Goal: Communication & Community: Answer question/provide support

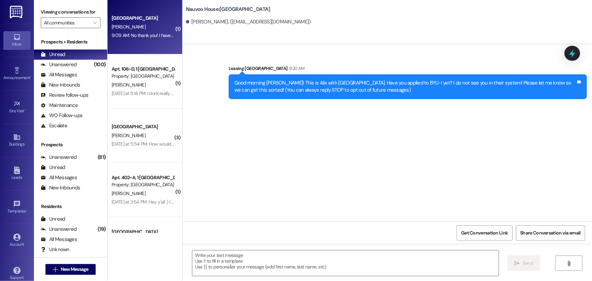
click at [128, 24] on div "[PERSON_NAME]" at bounding box center [143, 27] width 64 height 8
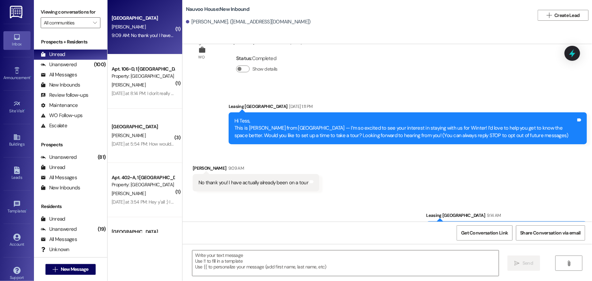
scroll to position [48, 0]
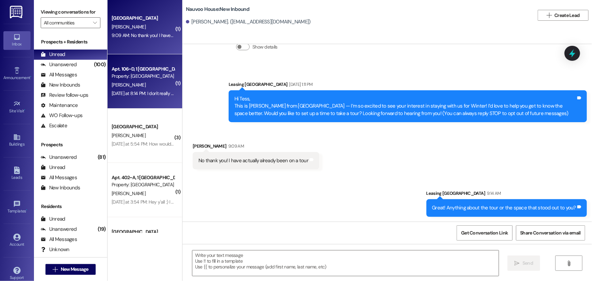
click at [116, 84] on span "[PERSON_NAME]" at bounding box center [129, 85] width 34 height 6
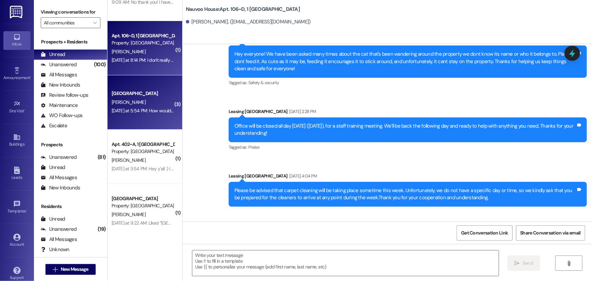
scroll to position [61, 0]
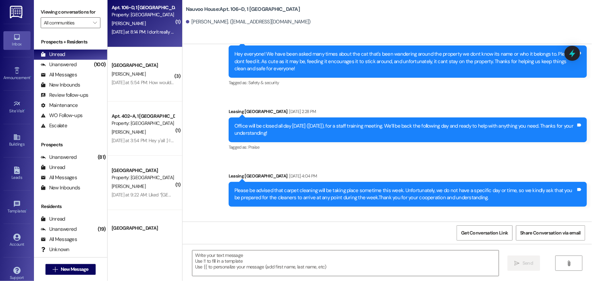
drag, startPoint x: 416, startPoint y: 209, endPoint x: 189, endPoint y: 181, distance: 228.9
copy div "[PERSON_NAME] Question Neutral [DATE] at 8:14 PM I don't really need to room wi…"
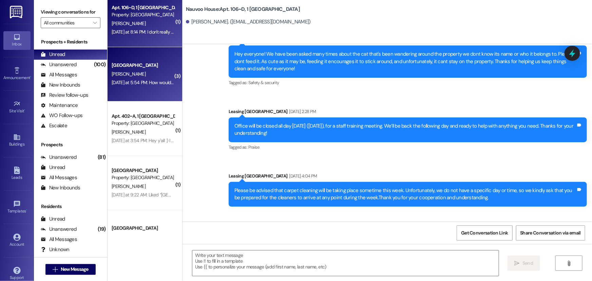
click at [127, 83] on div "[DATE] at 5:54 PM: How would I obtain a parking pass? [DATE] at 5:54 PM: How wo…" at bounding box center [165, 82] width 107 height 6
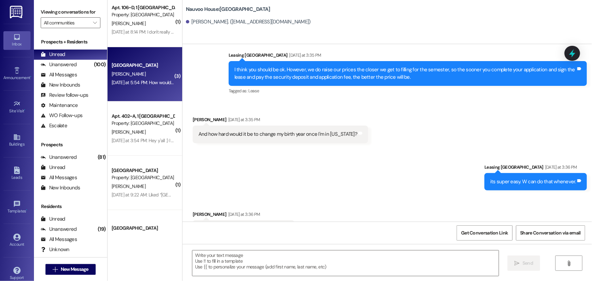
scroll to position [444, 0]
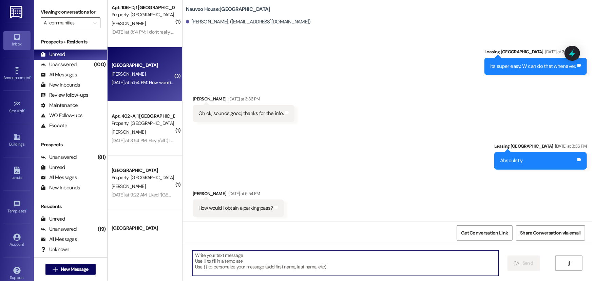
click at [203, 265] on textarea at bounding box center [345, 262] width 306 height 25
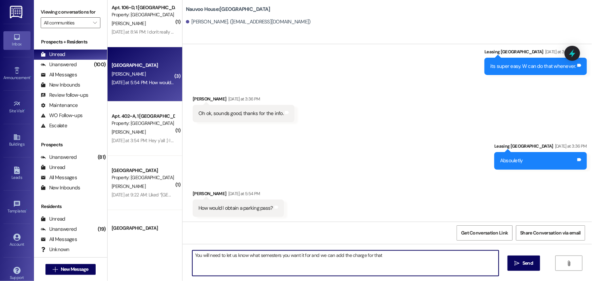
type textarea "You will need to let us know what semesters you want it for and we can add the …"
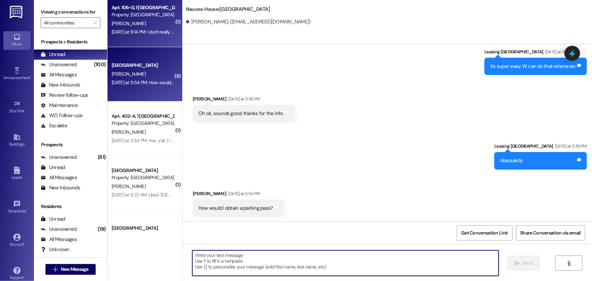
click at [126, 22] on span "[PERSON_NAME]" at bounding box center [129, 23] width 34 height 6
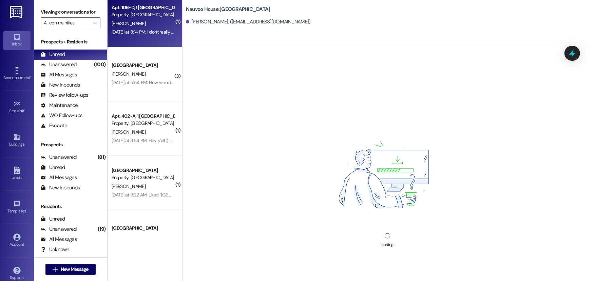
click at [237, 261] on div "Loading..." at bounding box center [386, 184] width 409 height 281
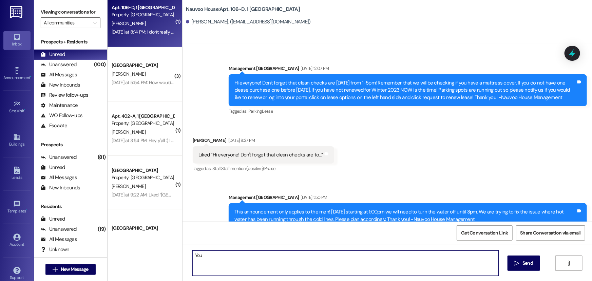
scroll to position [27468, 0]
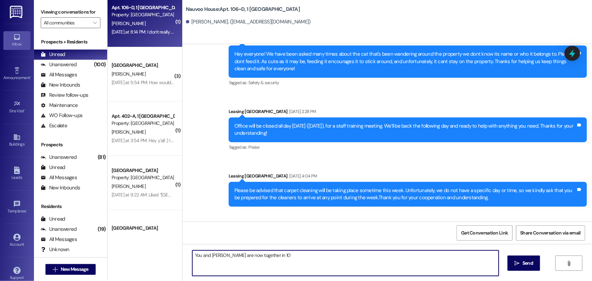
type textarea "You and [PERSON_NAME] are now together in 106"
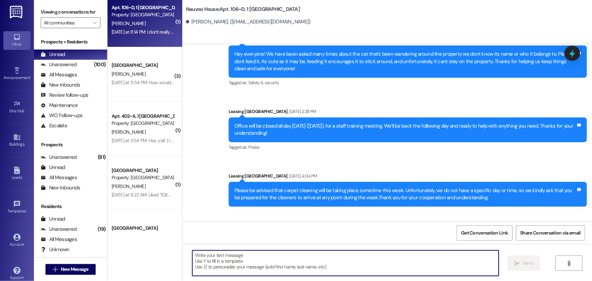
scroll to position [27467, 0]
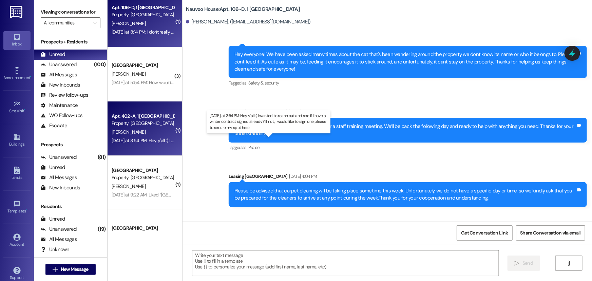
click at [127, 140] on div "[DATE] at 3:54 PM: Hey y'all :) I wanted to reach out and see if I have a winte…" at bounding box center [271, 140] width 318 height 6
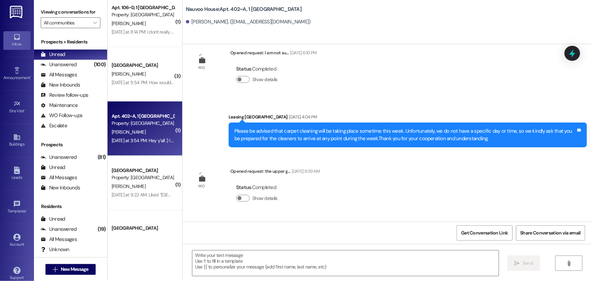
scroll to position [27785, 0]
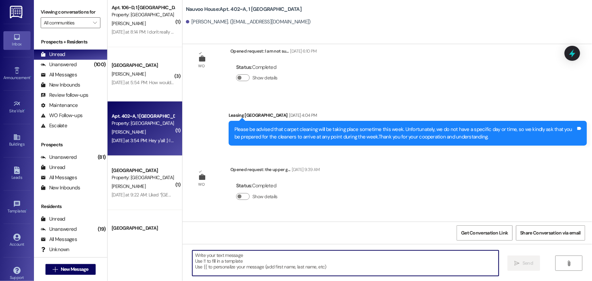
click at [201, 267] on textarea at bounding box center [345, 262] width 306 height 25
type textarea "Hi! You can renew when Fall starts!"
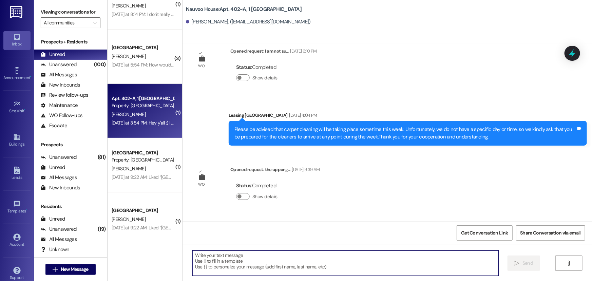
scroll to position [93, 0]
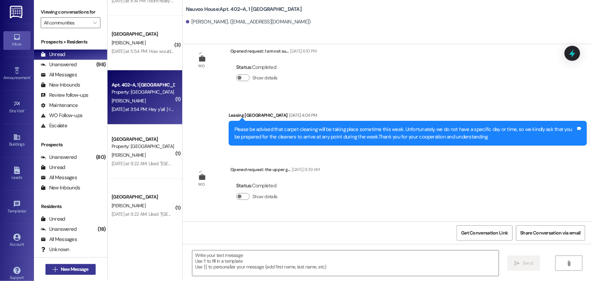
click at [67, 266] on span "New Message" at bounding box center [75, 269] width 28 height 7
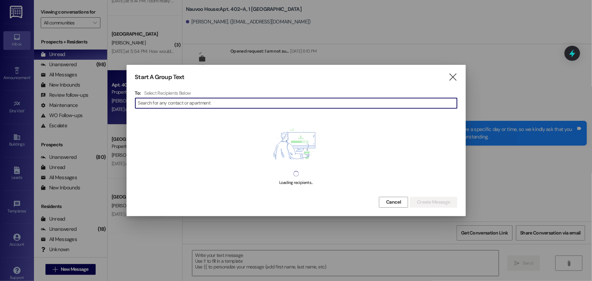
click at [183, 101] on input at bounding box center [297, 102] width 319 height 9
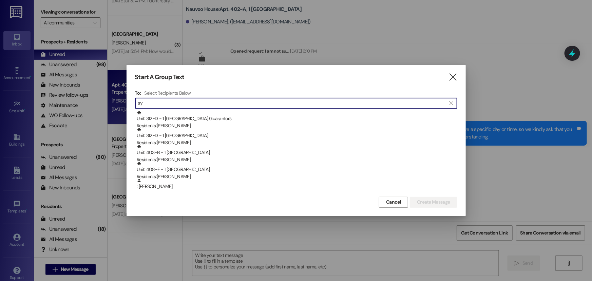
type input "s"
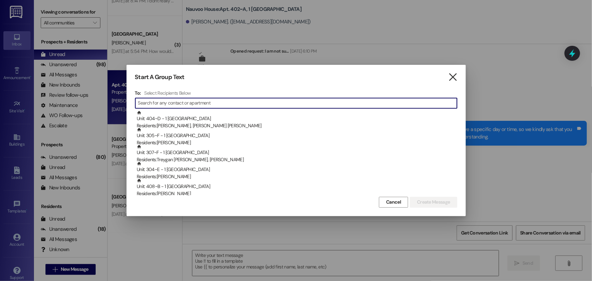
click at [450, 77] on icon "" at bounding box center [452, 77] width 9 height 7
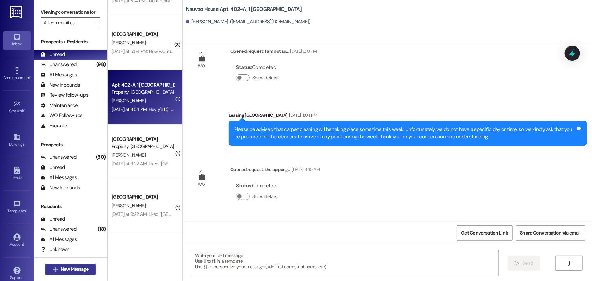
click at [64, 270] on span "New Message" at bounding box center [75, 269] width 28 height 7
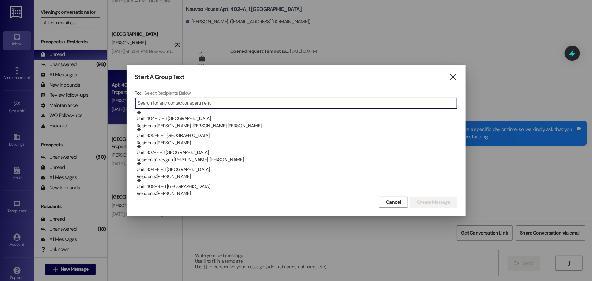
click at [206, 102] on input at bounding box center [297, 102] width 319 height 9
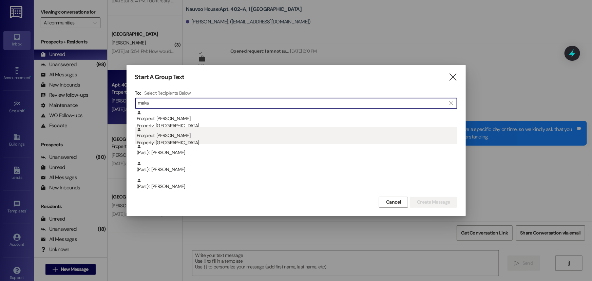
type input "maka"
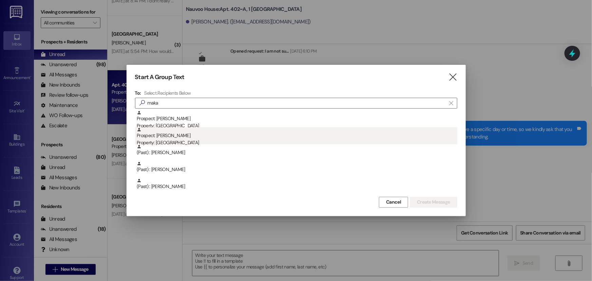
click at [192, 135] on div "Prospect: [PERSON_NAME] Property: [GEOGRAPHIC_DATA]" at bounding box center [297, 136] width 321 height 19
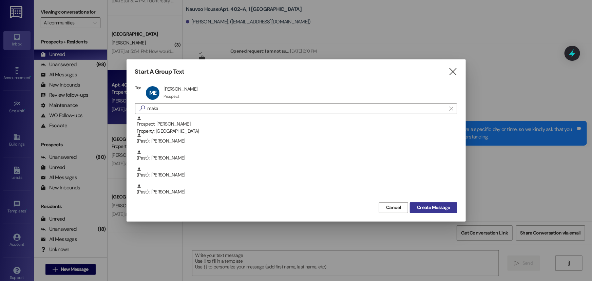
click at [421, 207] on span "Create Message" at bounding box center [433, 207] width 33 height 7
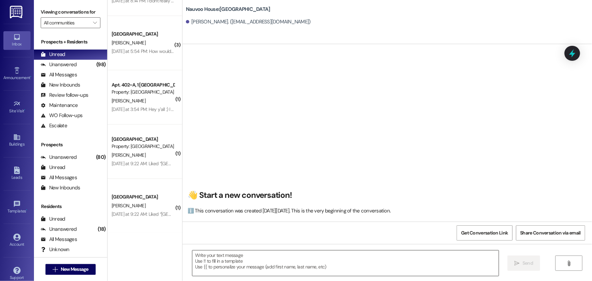
scroll to position [0, 0]
click at [233, 261] on textarea at bounding box center [345, 262] width 306 height 25
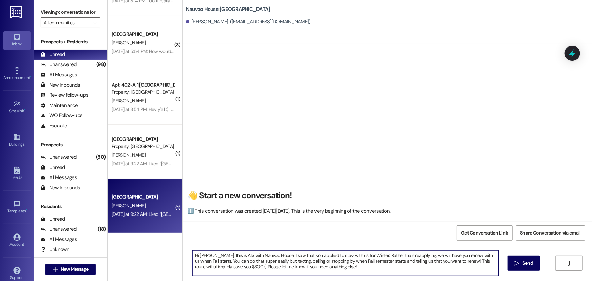
drag, startPoint x: 357, startPoint y: 259, endPoint x: 173, endPoint y: 232, distance: 186.8
click at [173, 232] on div "( 1 ) [GEOGRAPHIC_DATA] [GEOGRAPHIC_DATA][PERSON_NAME] 9:09 AM: No thank you! I…" at bounding box center [350, 140] width 484 height 281
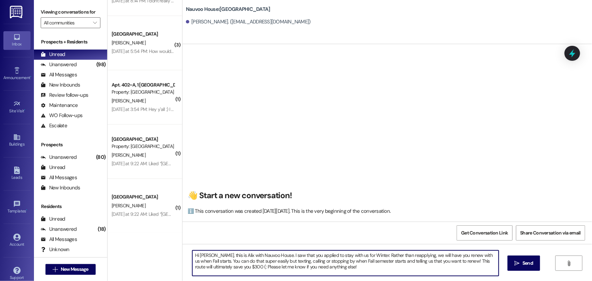
drag, startPoint x: 360, startPoint y: 270, endPoint x: 181, endPoint y: 239, distance: 181.8
click at [182, 239] on div "👋 Start a new conversation! ℹ️ This conversation was created [DATE][DATE]. This…" at bounding box center [386, 184] width 409 height 281
click at [343, 272] on textarea "Hi [PERSON_NAME], this is Alix with Nauvoo House. I saw that you applied to sta…" at bounding box center [345, 262] width 306 height 25
type textarea "Hi [PERSON_NAME], this is Alix with Nauvoo House. I saw that you applied to sta…"
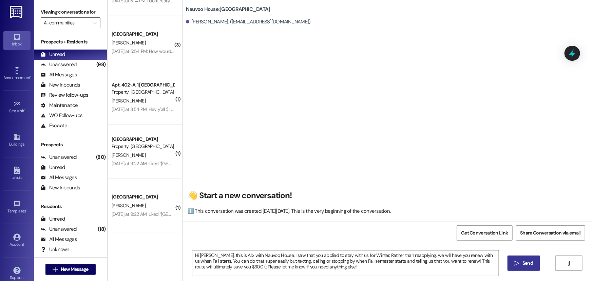
click at [516, 264] on icon "" at bounding box center [517, 262] width 5 height 5
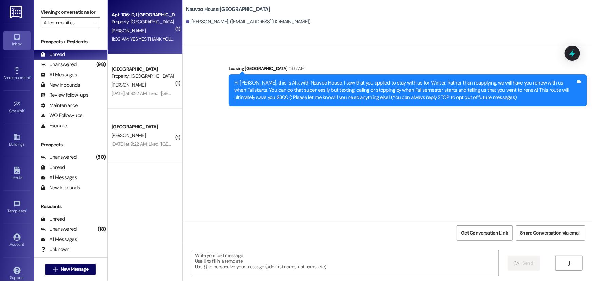
click at [152, 19] on div "Property: [GEOGRAPHIC_DATA]" at bounding box center [143, 21] width 63 height 7
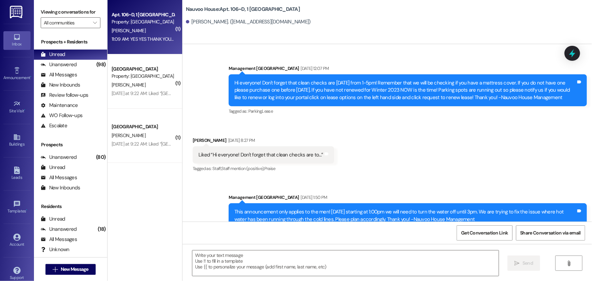
scroll to position [27572, 0]
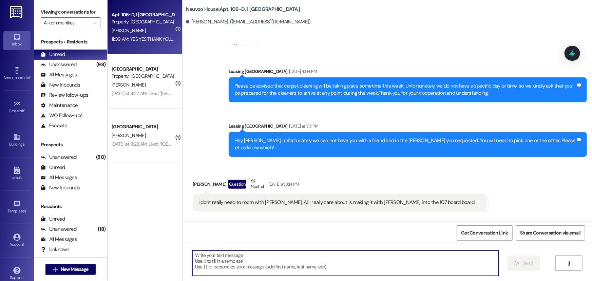
click at [212, 265] on textarea at bounding box center [345, 262] width 306 height 25
type textarea "WE LOVE HAVING YOU HERE!!"
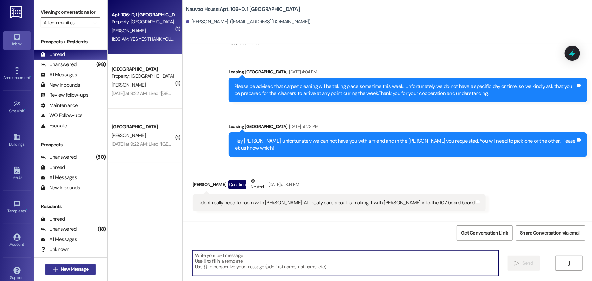
click at [64, 271] on span "New Message" at bounding box center [75, 269] width 28 height 7
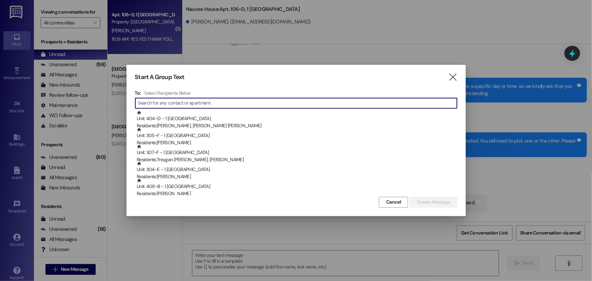
click at [175, 103] on input at bounding box center [297, 102] width 319 height 9
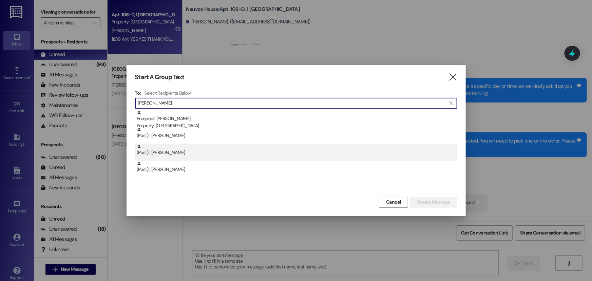
type input "[PERSON_NAME]"
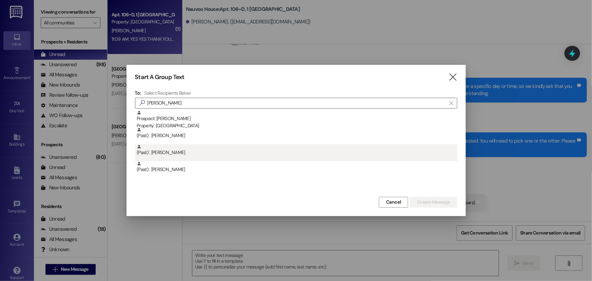
click at [213, 154] on div "(Past) : [PERSON_NAME]" at bounding box center [297, 150] width 321 height 12
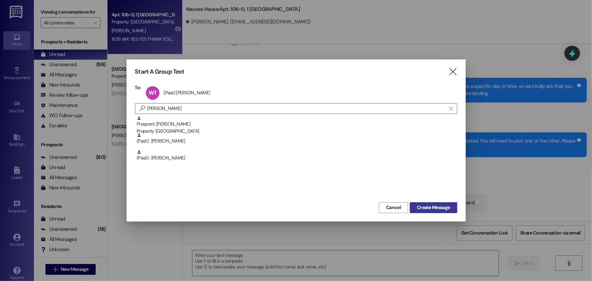
click at [437, 209] on span "Create Message" at bounding box center [433, 207] width 33 height 7
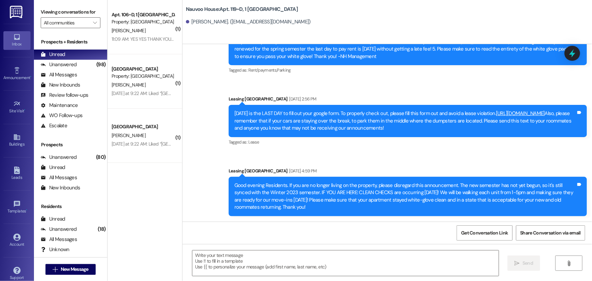
scroll to position [3707, 0]
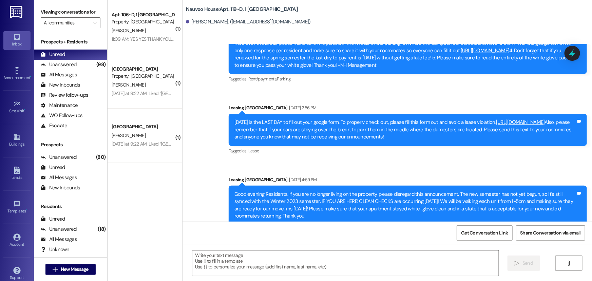
click at [244, 262] on textarea at bounding box center [345, 262] width 306 height 25
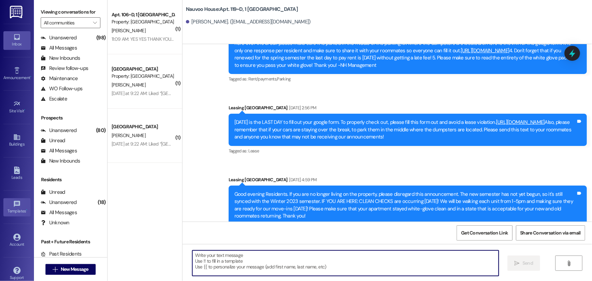
scroll to position [46, 0]
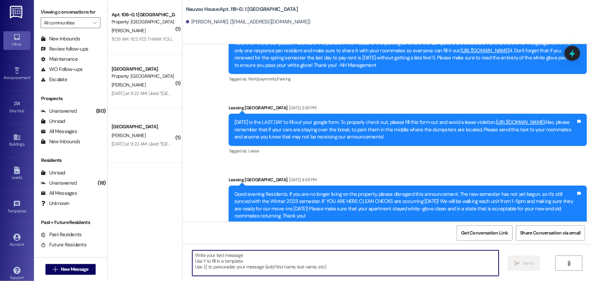
click at [212, 264] on textarea at bounding box center [345, 262] width 306 height 25
type textarea "w"
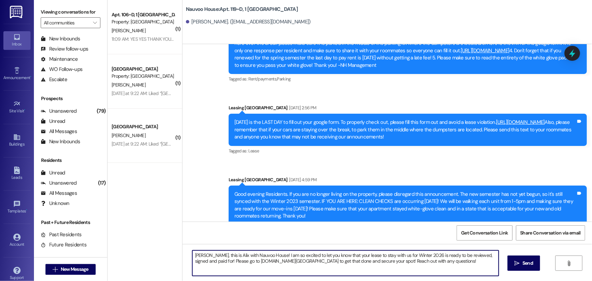
drag, startPoint x: 457, startPoint y: 261, endPoint x: 147, endPoint y: 244, distance: 310.5
click at [147, 244] on div "( 1 ) Apt. 106~D, 1 [GEOGRAPHIC_DATA] Property: [GEOGRAPHIC_DATA] [PERSON_NAME]…" at bounding box center [350, 140] width 484 height 281
click at [371, 264] on textarea "[PERSON_NAME], this is Alix with Nauvoo House! I am so excited to let you know …" at bounding box center [345, 262] width 306 height 25
type textarea "[PERSON_NAME], this is Alix with Nauvoo House! I am so excited to let you know …"
click at [517, 263] on icon "" at bounding box center [517, 262] width 5 height 5
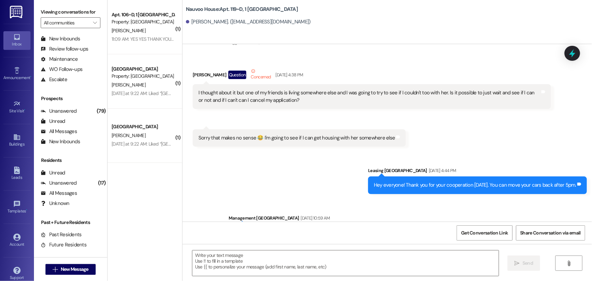
scroll to position [2906, 0]
